Goal: Task Accomplishment & Management: Manage account settings

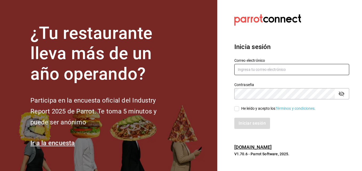
click at [241, 70] on input "text" at bounding box center [291, 69] width 115 height 11
type input "P"
type input "p"
type input "[DOMAIN_NAME][EMAIL_ADDRESS][DOMAIN_NAME]"
click at [234, 110] on input "He leído y acepto los Términos y condiciones." at bounding box center [236, 108] width 5 height 5
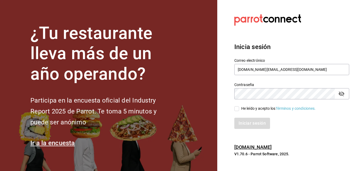
checkbox input "true"
click at [242, 126] on button "Iniciar sesión" at bounding box center [252, 123] width 36 height 11
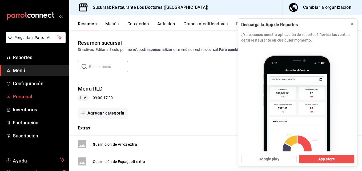
click at [20, 98] on span "Personal" at bounding box center [39, 96] width 52 height 7
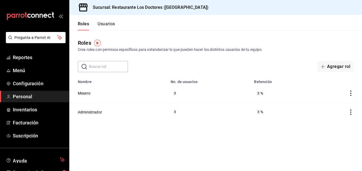
click at [352, 95] on icon "actions" at bounding box center [350, 93] width 5 height 5
click at [83, 95] on div at bounding box center [181, 85] width 362 height 171
click at [105, 26] on button "Usuarios" at bounding box center [106, 25] width 18 height 9
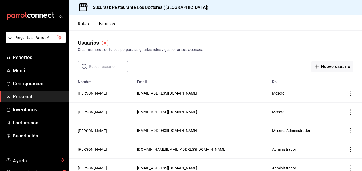
click at [348, 93] on icon "actions" at bounding box center [350, 93] width 5 height 5
click at [90, 92] on div at bounding box center [181, 85] width 362 height 171
click at [82, 23] on button "Roles" at bounding box center [83, 25] width 11 height 9
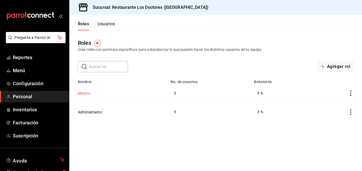
click at [84, 92] on button "Mesero" at bounding box center [84, 93] width 13 height 5
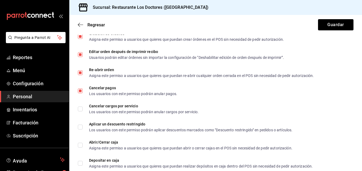
scroll to position [382, 0]
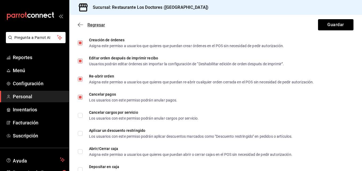
click at [93, 24] on span "Regresar" at bounding box center [96, 24] width 18 height 5
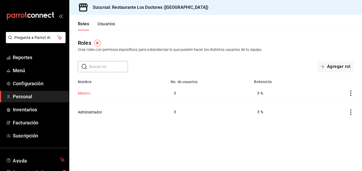
click at [85, 92] on button "Mesero" at bounding box center [84, 93] width 13 height 5
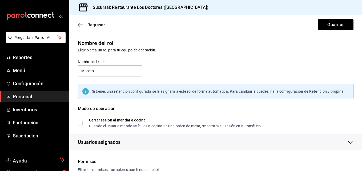
click at [97, 24] on span "Regresar" at bounding box center [96, 24] width 18 height 5
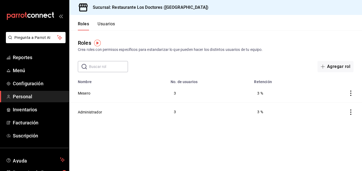
click at [20, 96] on span "Personal" at bounding box center [39, 96] width 52 height 7
click at [106, 24] on button "Usuarios" at bounding box center [106, 25] width 18 height 9
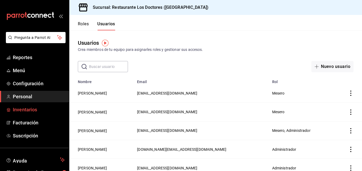
click at [30, 108] on span "Inventarios" at bounding box center [39, 109] width 52 height 7
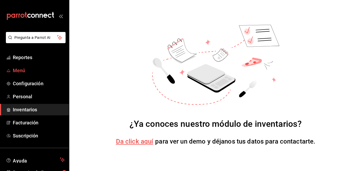
click at [21, 70] on span "Menú" at bounding box center [39, 70] width 52 height 7
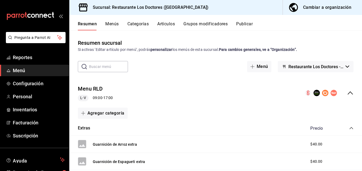
click at [97, 68] on input "text" at bounding box center [108, 66] width 39 height 11
click at [27, 98] on span "Personal" at bounding box center [39, 96] width 52 height 7
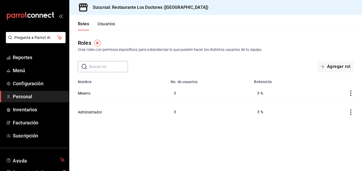
click at [108, 26] on button "Usuarios" at bounding box center [106, 25] width 18 height 9
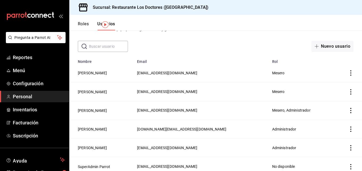
scroll to position [24, 0]
